Goal: Information Seeking & Learning: Learn about a topic

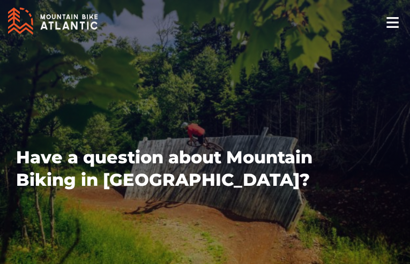
type input "jsIKfkoN"
type input "PZKHOUJraYfaMN"
type input "[EMAIL_ADDRESS][DOMAIN_NAME]"
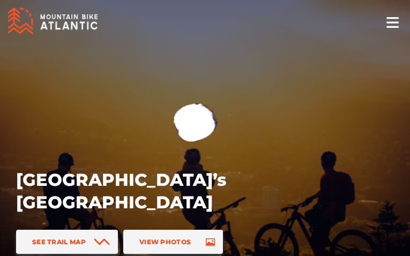
select select "1.00"
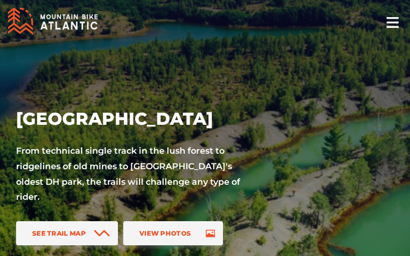
select select "1.00"
